Goal: Find specific page/section: Find specific page/section

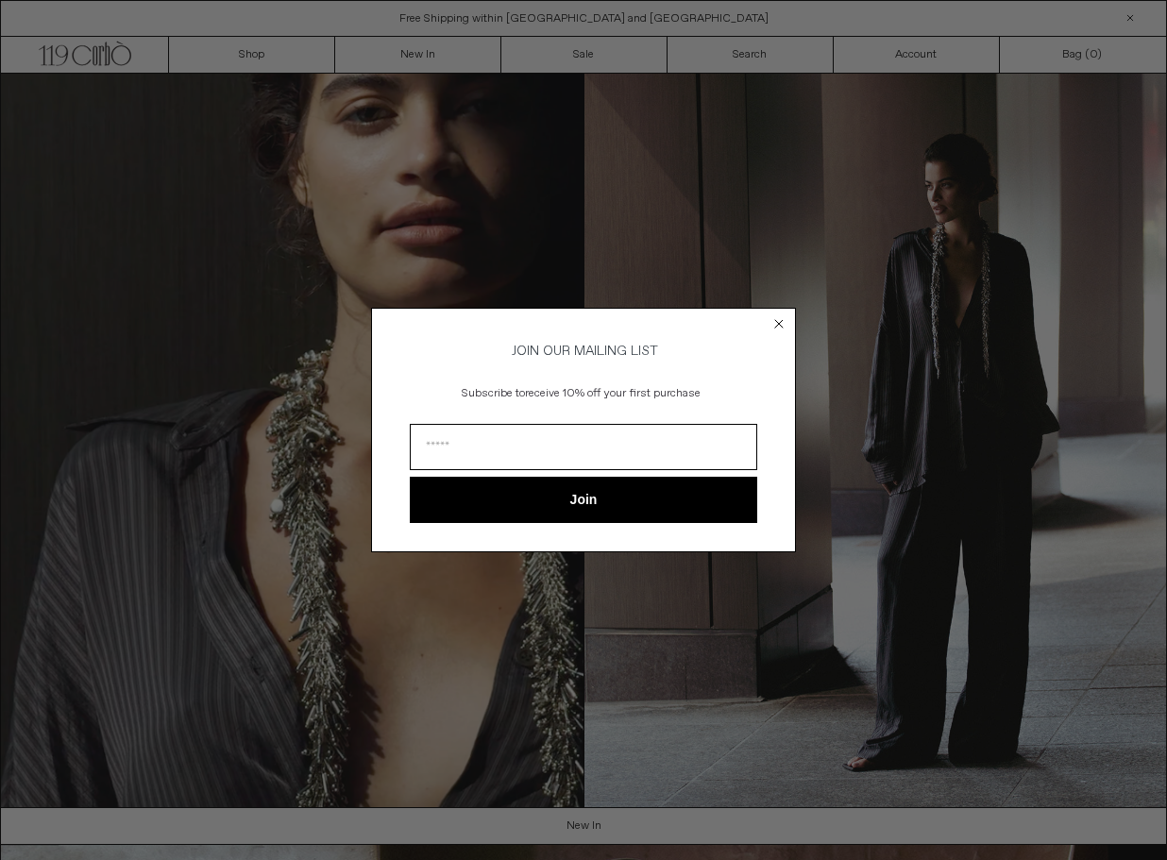
click at [782, 320] on icon "Close dialog" at bounding box center [779, 324] width 8 height 8
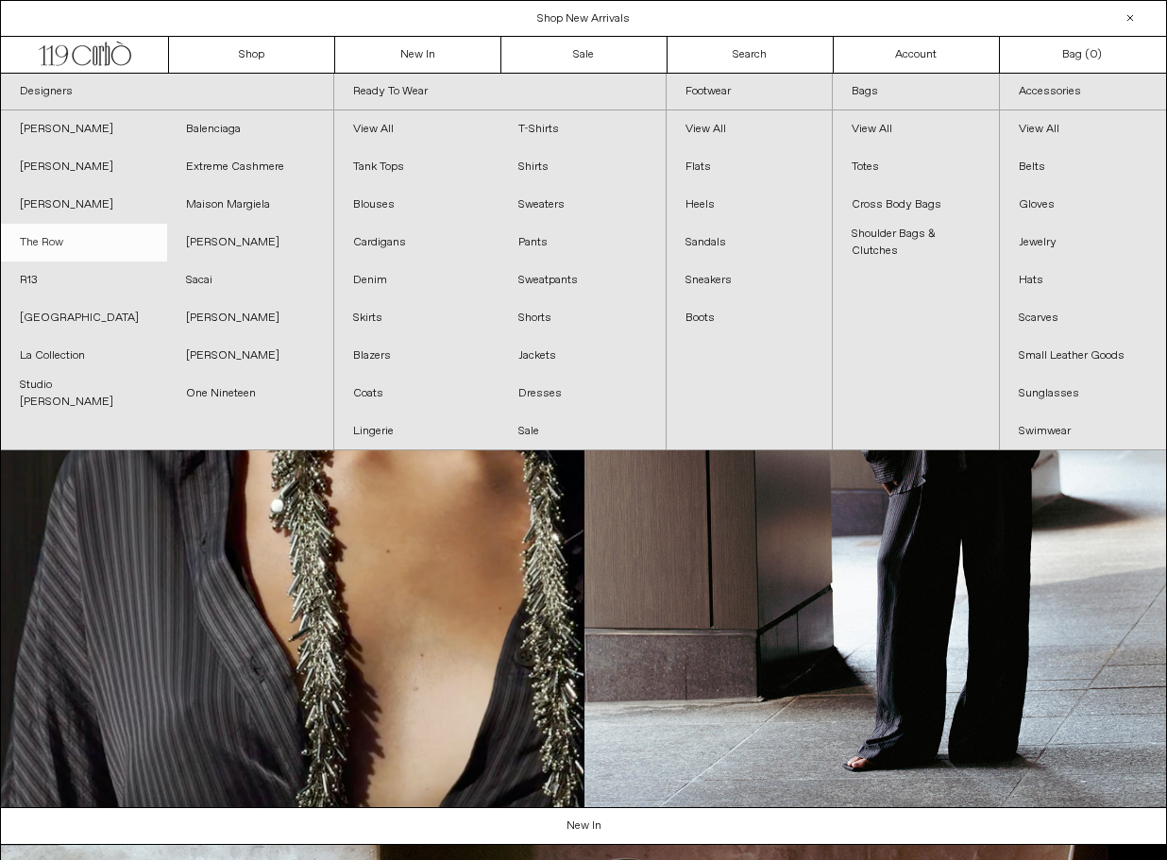
click at [42, 240] on link "The Row" at bounding box center [84, 243] width 166 height 38
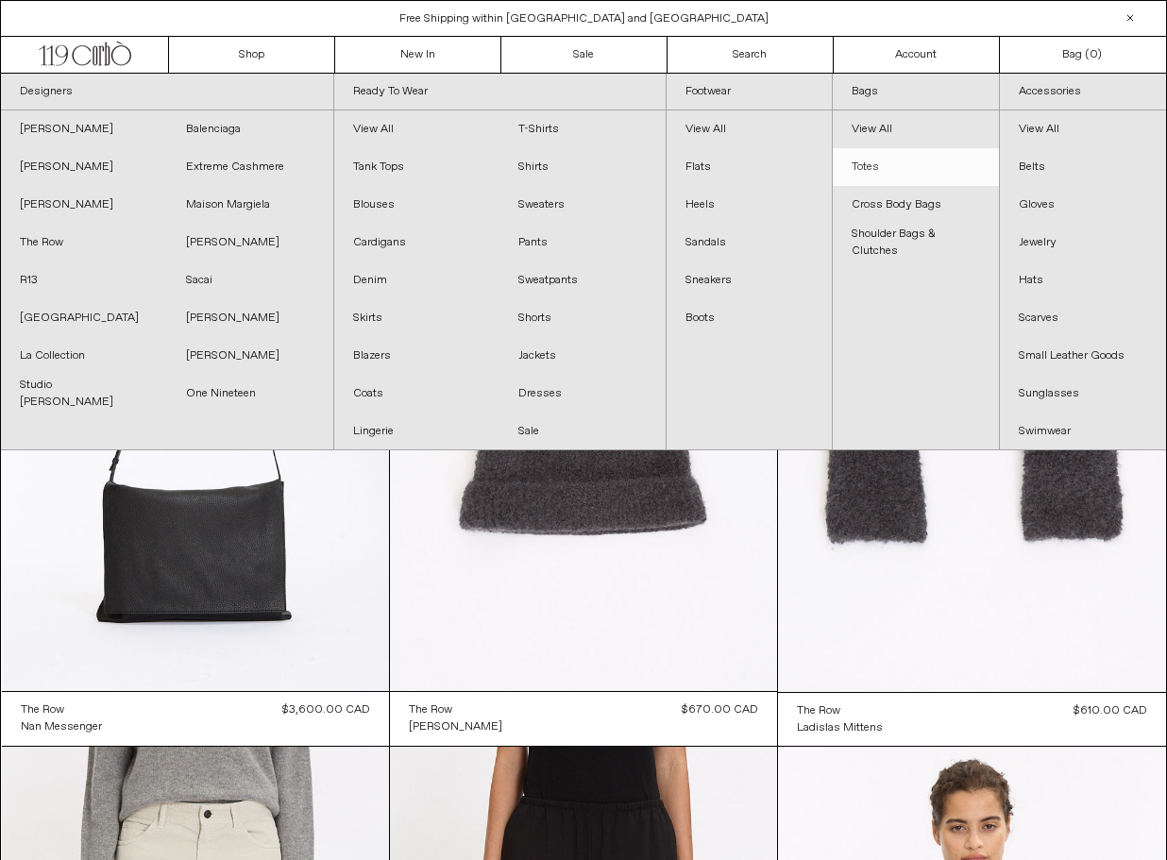
click at [869, 164] on link "Totes" at bounding box center [915, 167] width 165 height 38
